Goal: Information Seeking & Learning: Learn about a topic

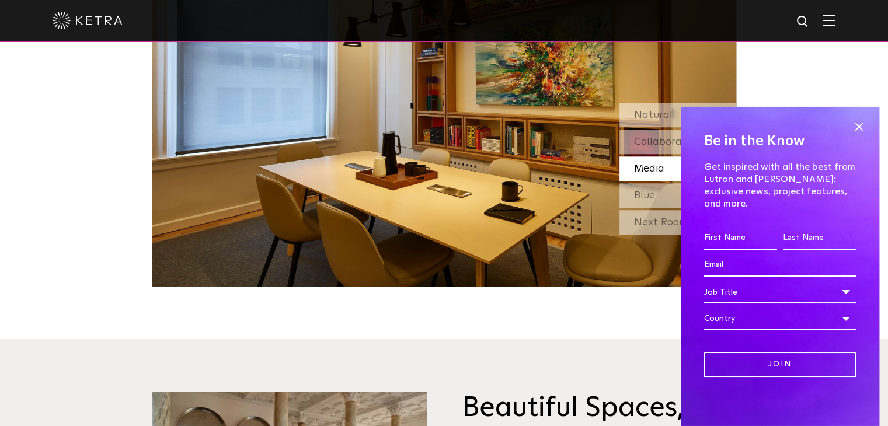
scroll to position [1168, 0]
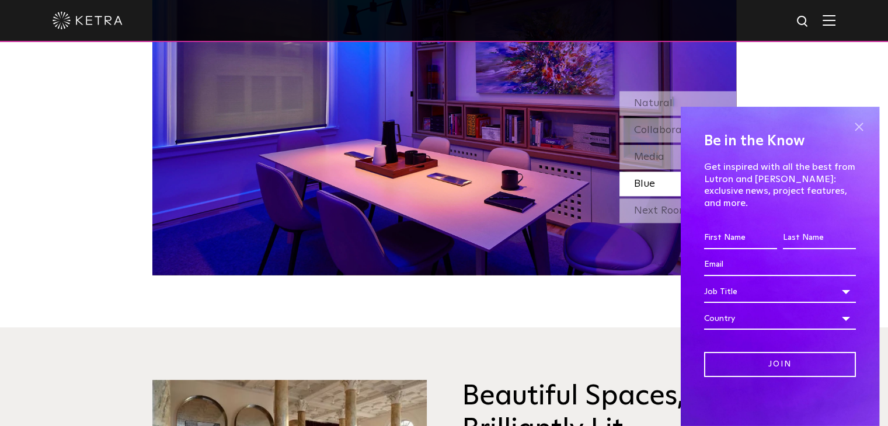
click at [861, 135] on span at bounding box center [859, 128] width 18 height 18
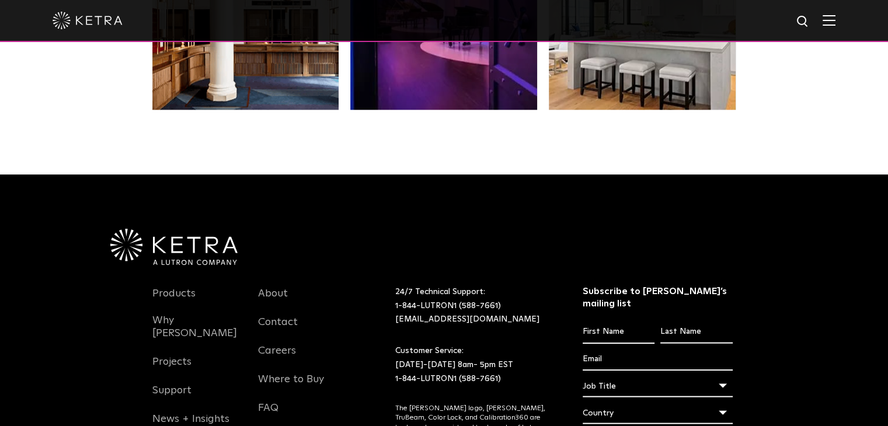
scroll to position [2394, 0]
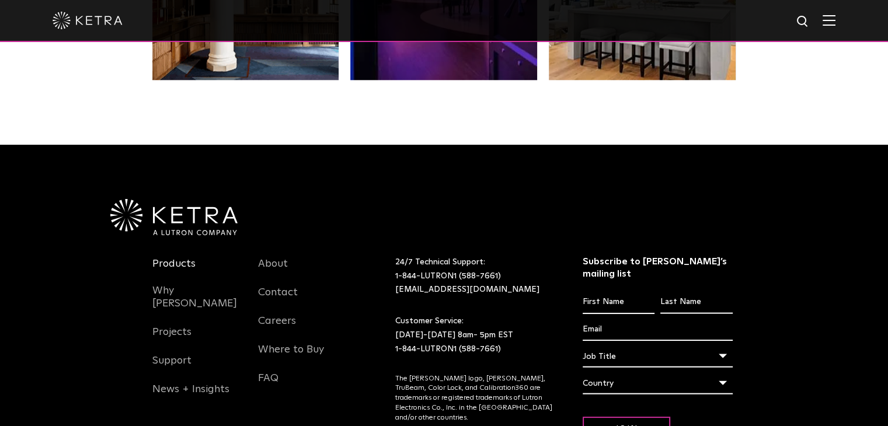
click at [173, 257] on link "Products" at bounding box center [173, 270] width 43 height 27
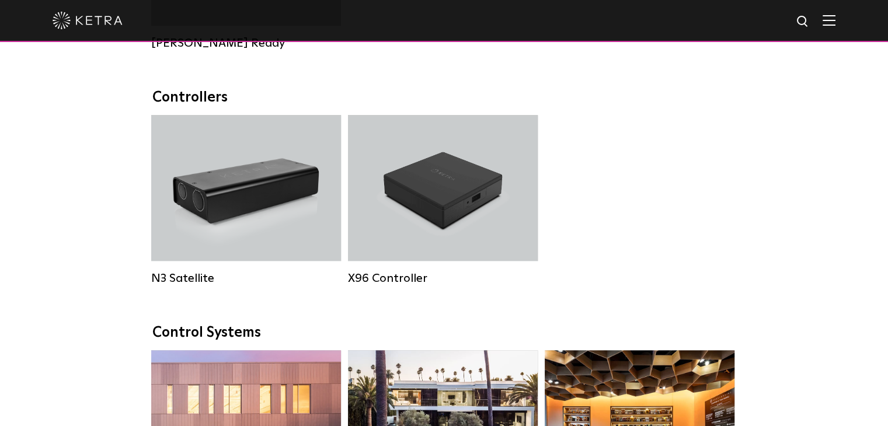
scroll to position [1460, 0]
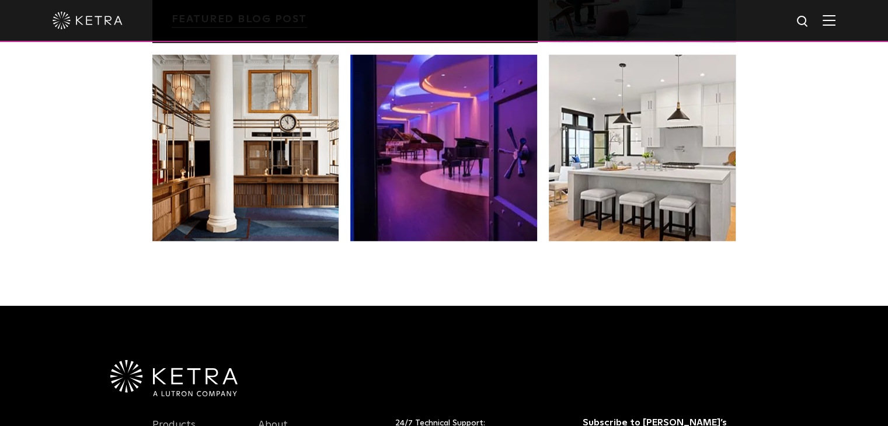
scroll to position [2394, 0]
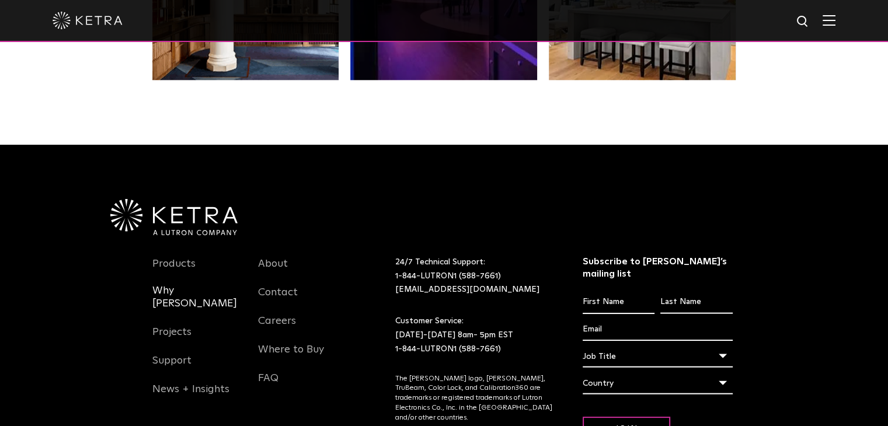
click at [166, 284] on link "Why Ketra" at bounding box center [196, 304] width 89 height 40
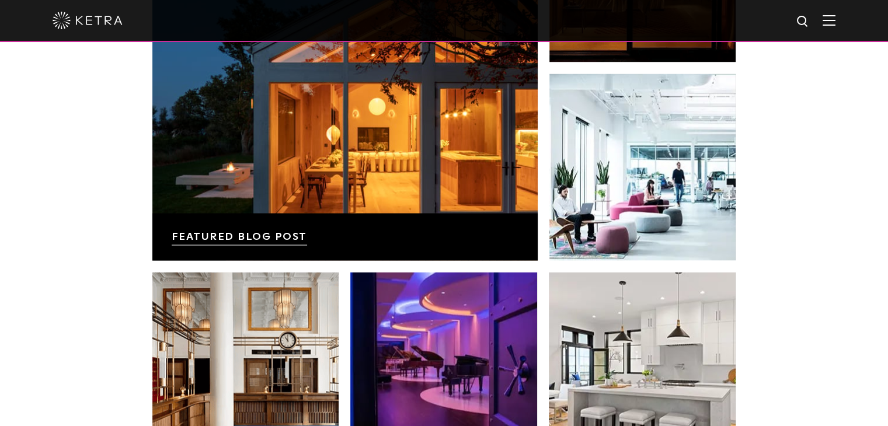
scroll to position [1985, 0]
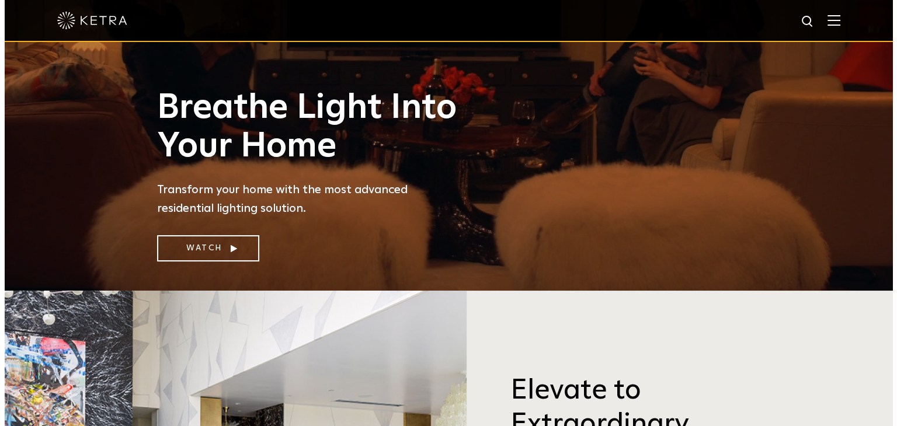
scroll to position [175, 0]
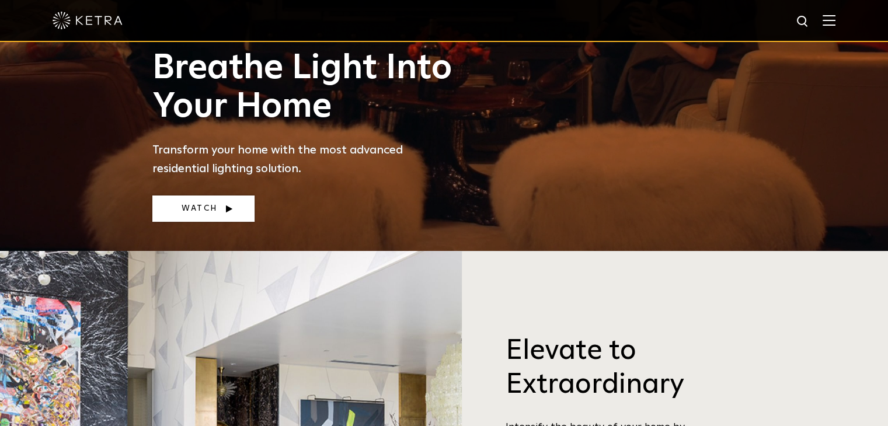
click at [187, 204] on link "Watch" at bounding box center [203, 209] width 102 height 26
